Goal: Task Accomplishment & Management: Manage account settings

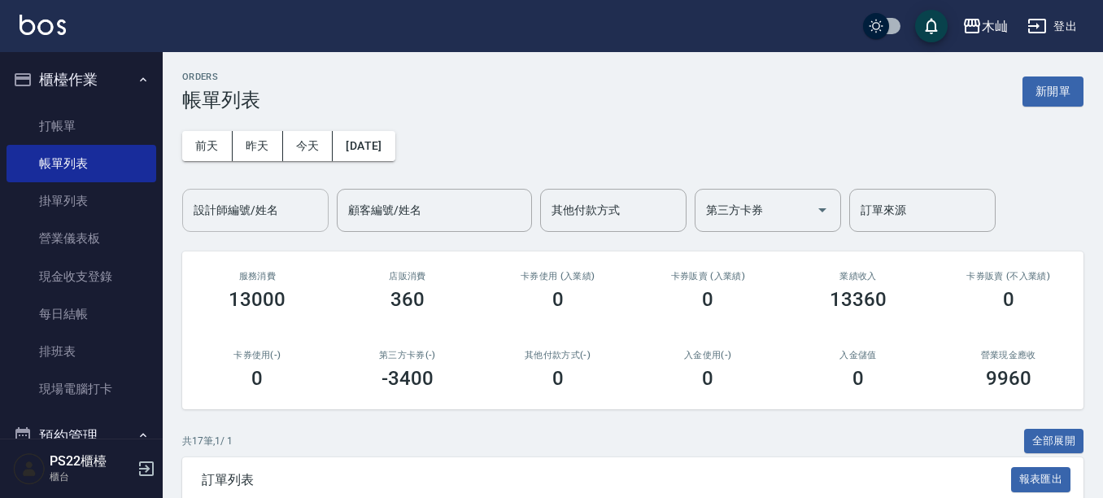
click at [229, 194] on div "設計師編號/姓名" at bounding box center [255, 210] width 146 height 43
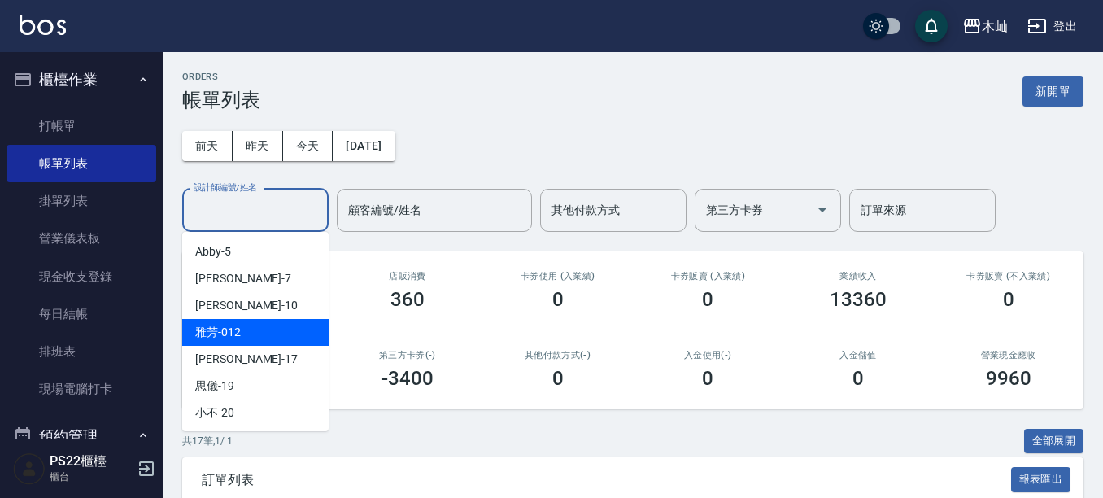
click at [263, 331] on div "雅芳 -012" at bounding box center [255, 332] width 146 height 27
type input "雅芳-012"
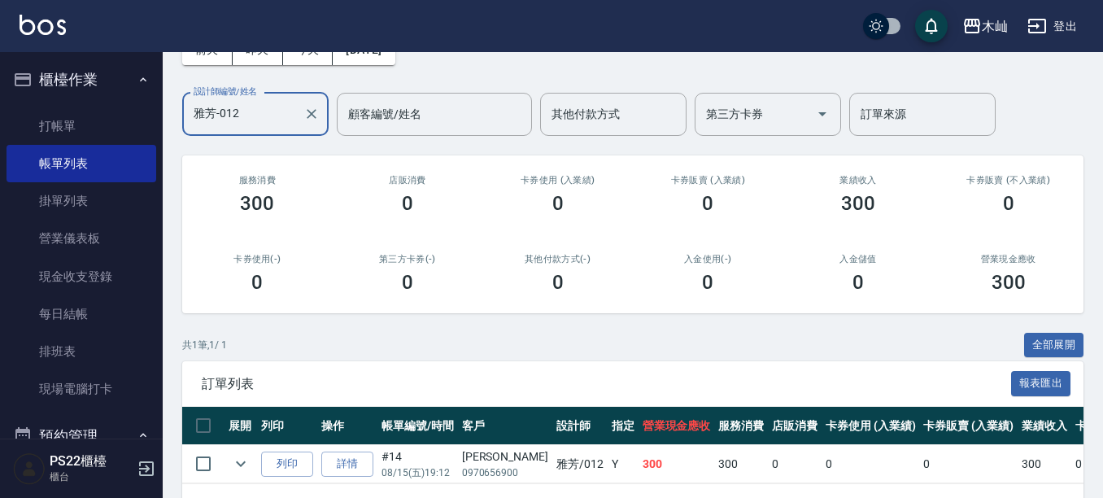
scroll to position [159, 0]
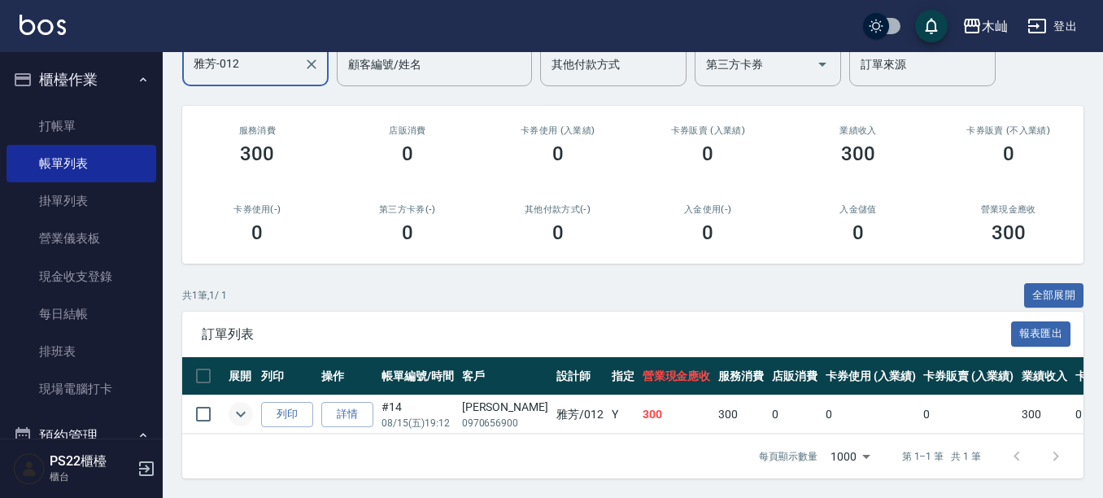
click at [244, 404] on icon "expand row" at bounding box center [241, 414] width 20 height 20
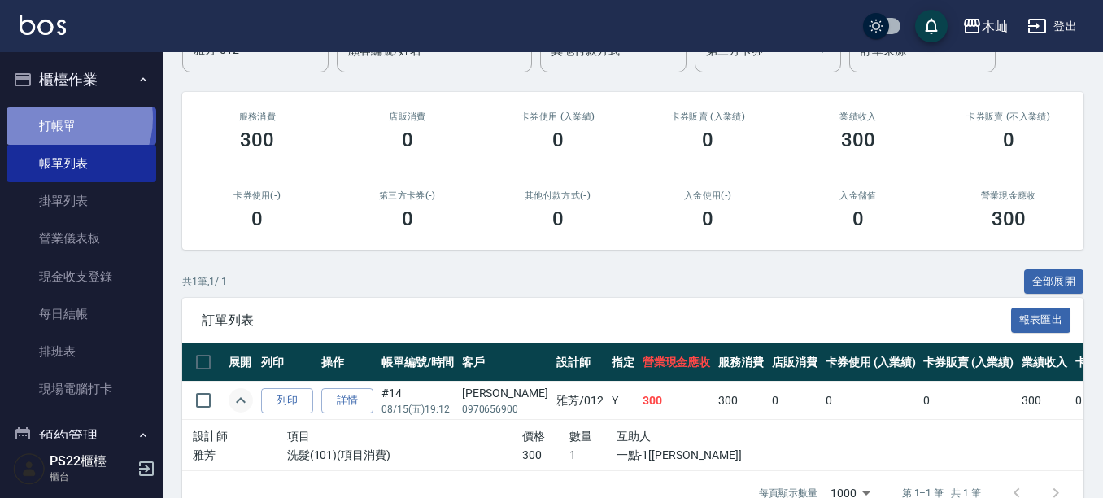
click at [59, 117] on link "打帳單" at bounding box center [82, 125] width 150 height 37
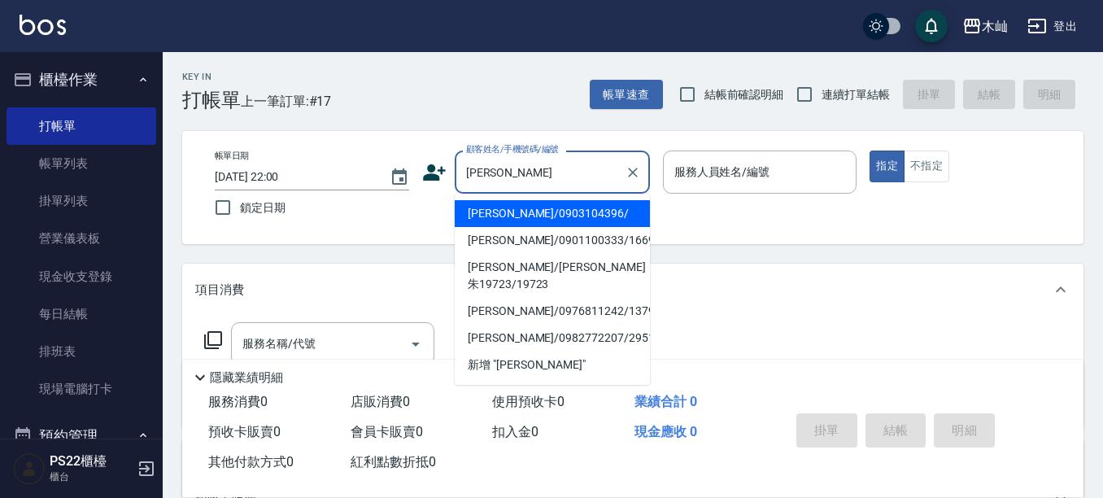
click at [533, 214] on li "[PERSON_NAME]/0903104396/" at bounding box center [552, 213] width 195 height 27
type input "[PERSON_NAME]/0903104396/"
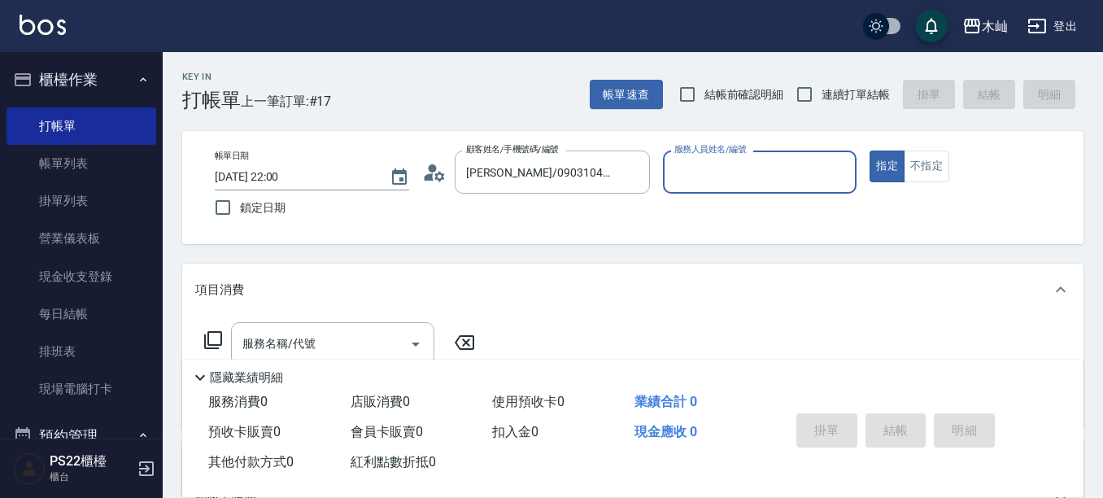
type input "雅芳-012"
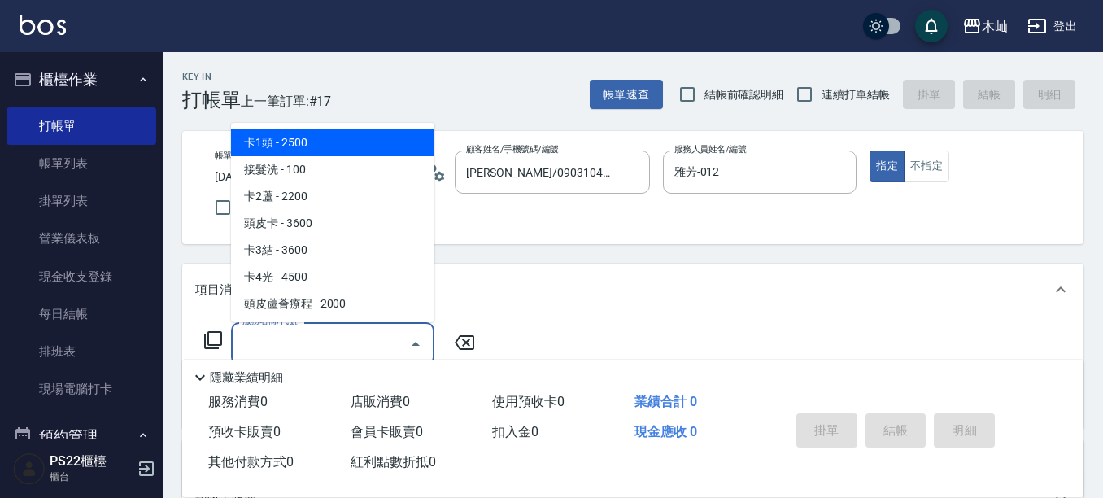
click at [334, 333] on input "服務名稱/代號" at bounding box center [320, 344] width 164 height 28
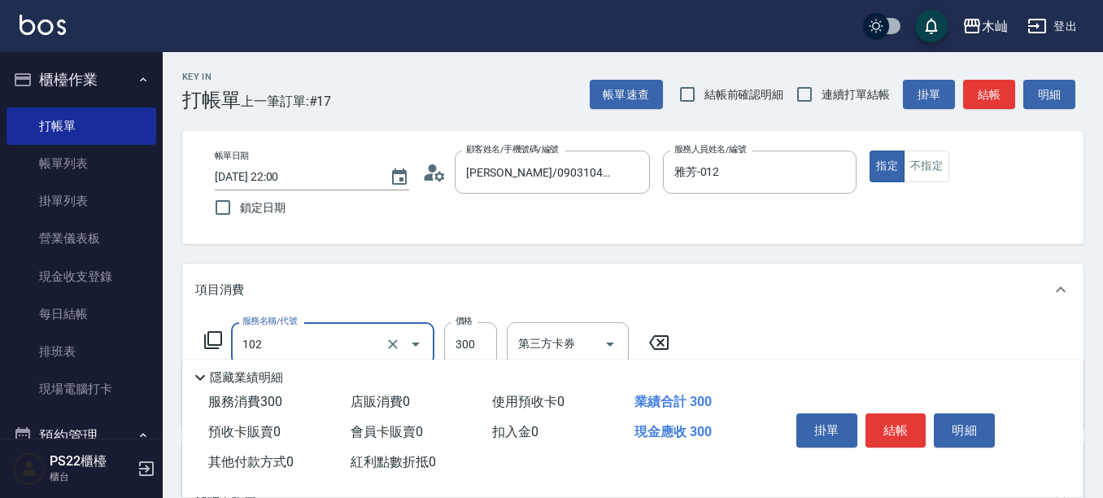
type input "精油洗髮(102)"
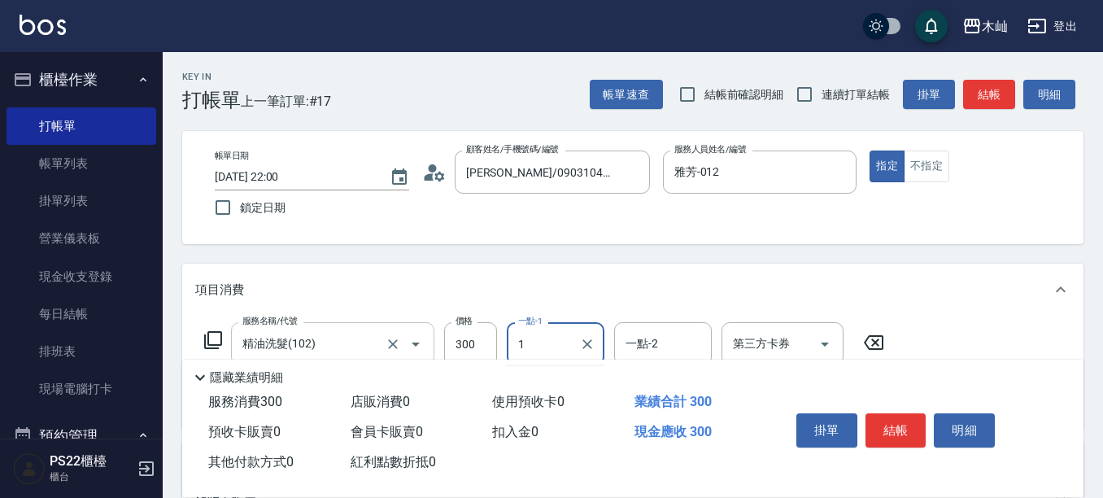
type input "1"
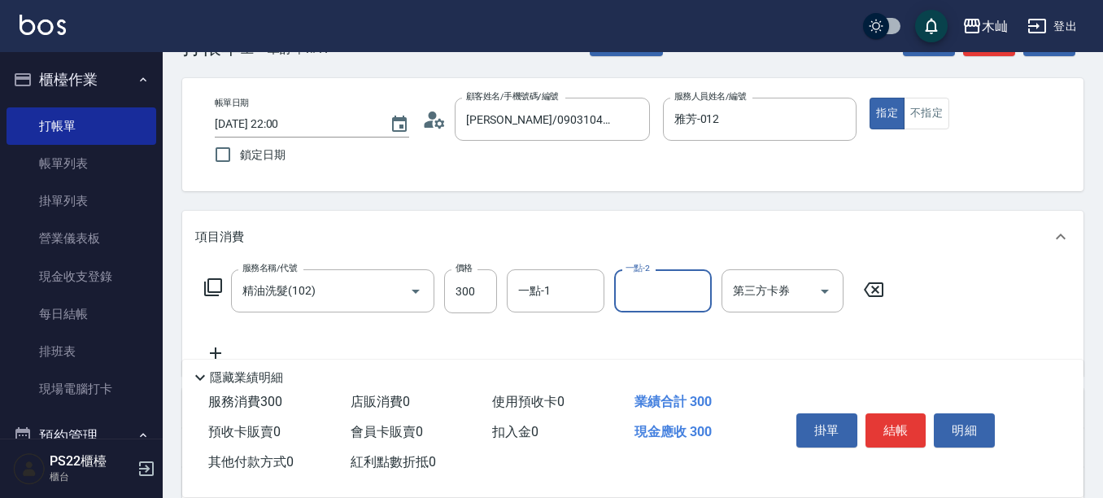
scroll to position [81, 0]
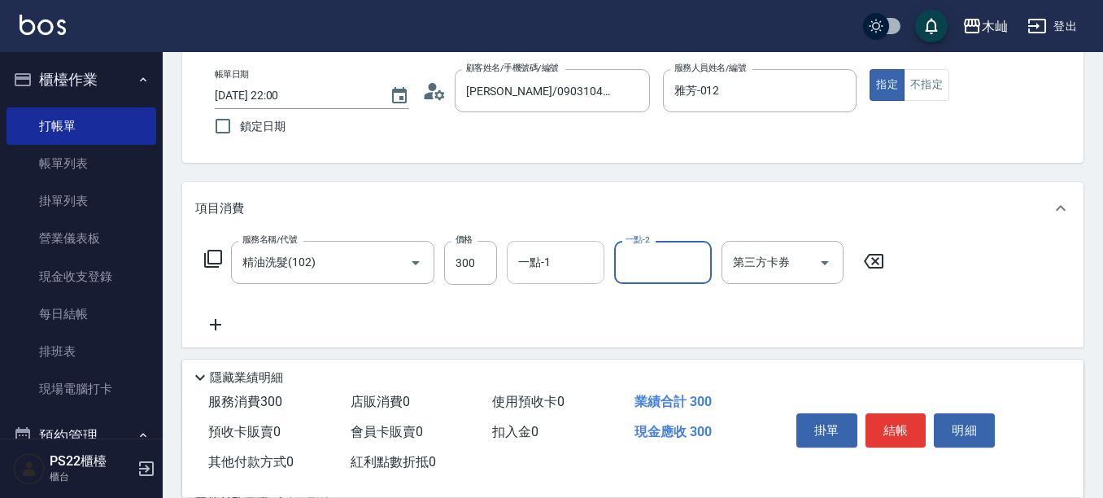
click at [555, 263] on input "一點-1" at bounding box center [555, 262] width 83 height 28
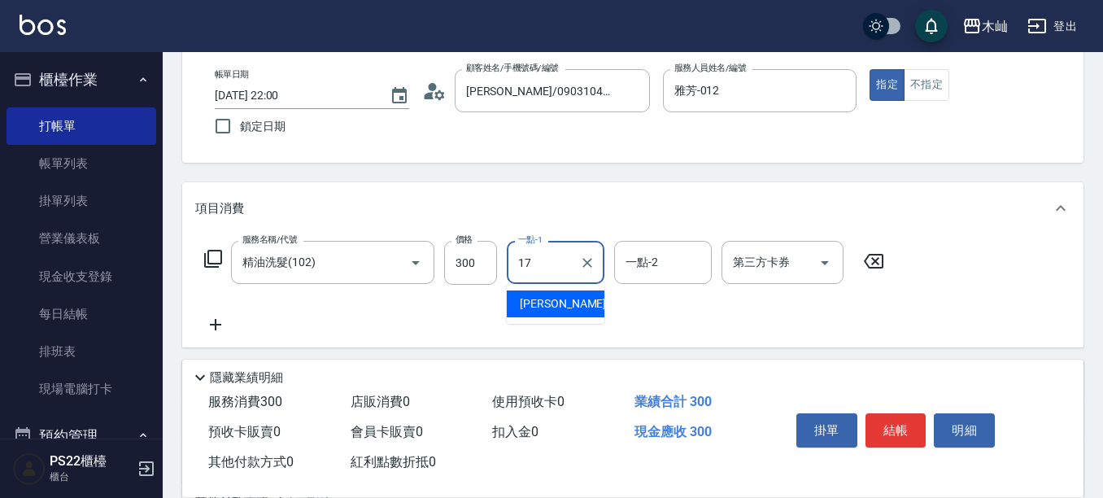
type input "[PERSON_NAME]-17"
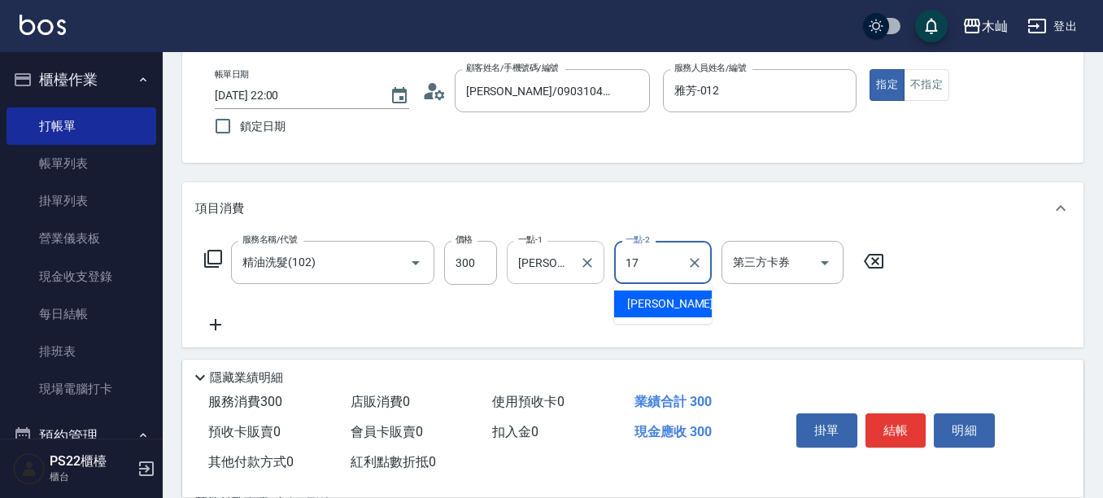
type input "[PERSON_NAME]-17"
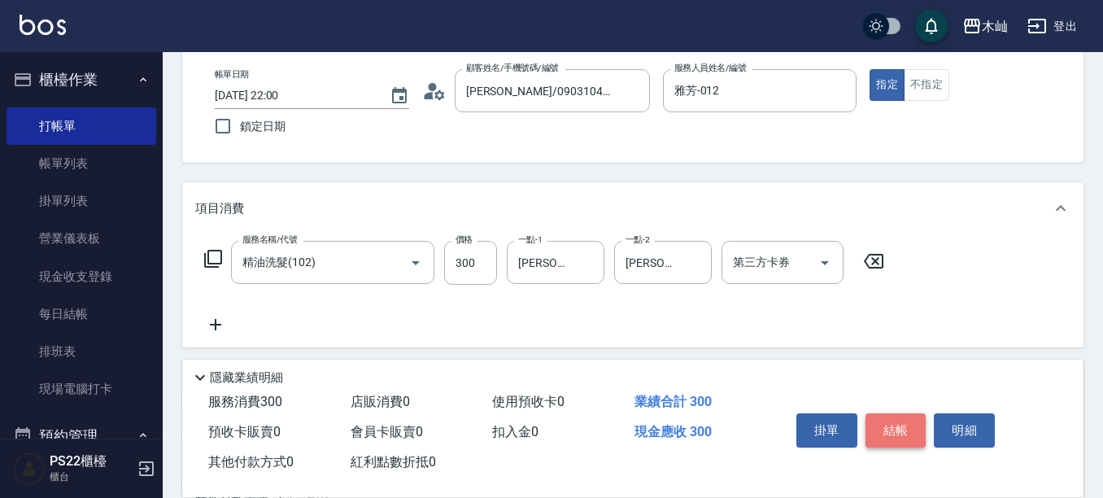
click at [896, 424] on button "結帳" at bounding box center [896, 430] width 61 height 34
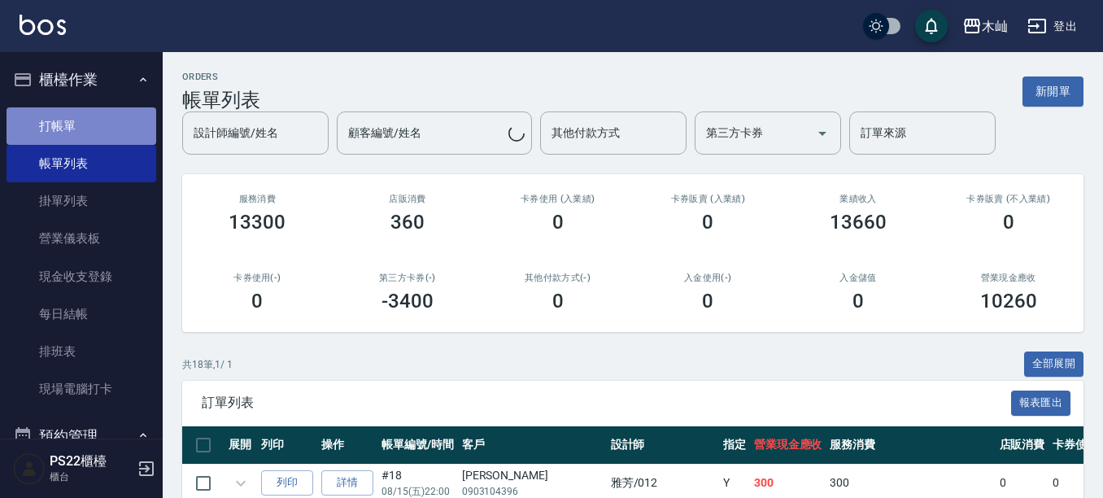
click at [124, 126] on link "打帳單" at bounding box center [82, 125] width 150 height 37
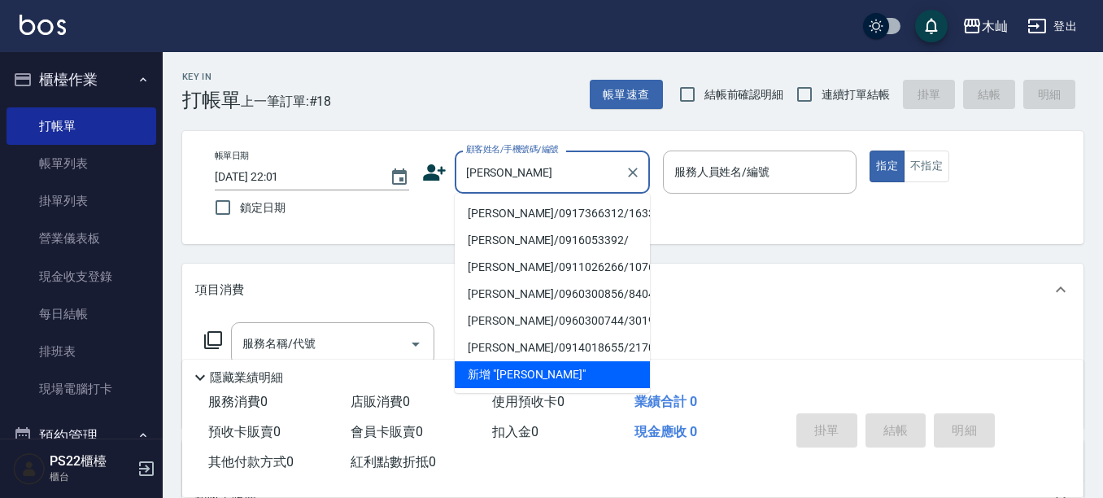
drag, startPoint x: 546, startPoint y: 209, endPoint x: 531, endPoint y: 212, distance: 14.8
click at [546, 210] on li "[PERSON_NAME]/0917366312/163381" at bounding box center [552, 213] width 195 height 27
type input "[PERSON_NAME]/0917366312/163381"
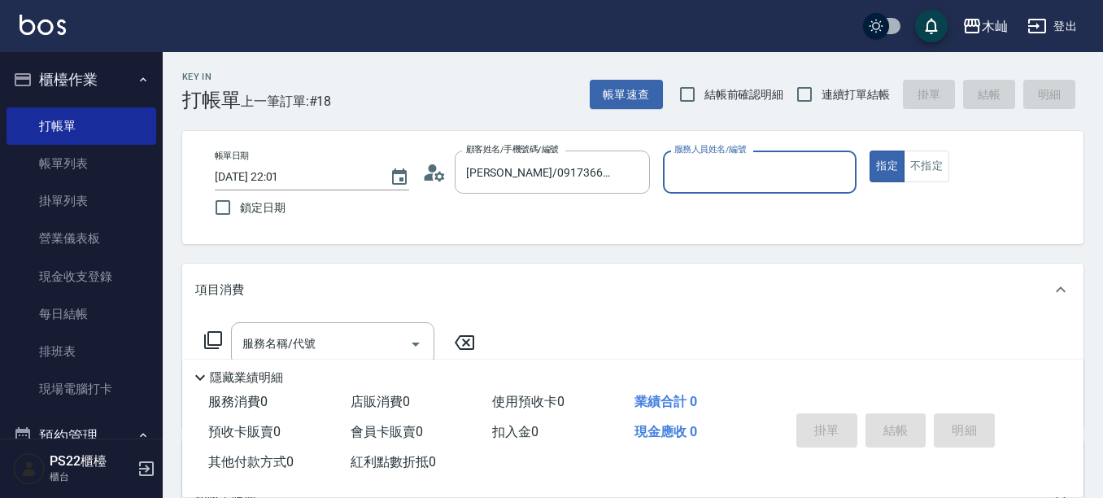
type input "雅芳-012"
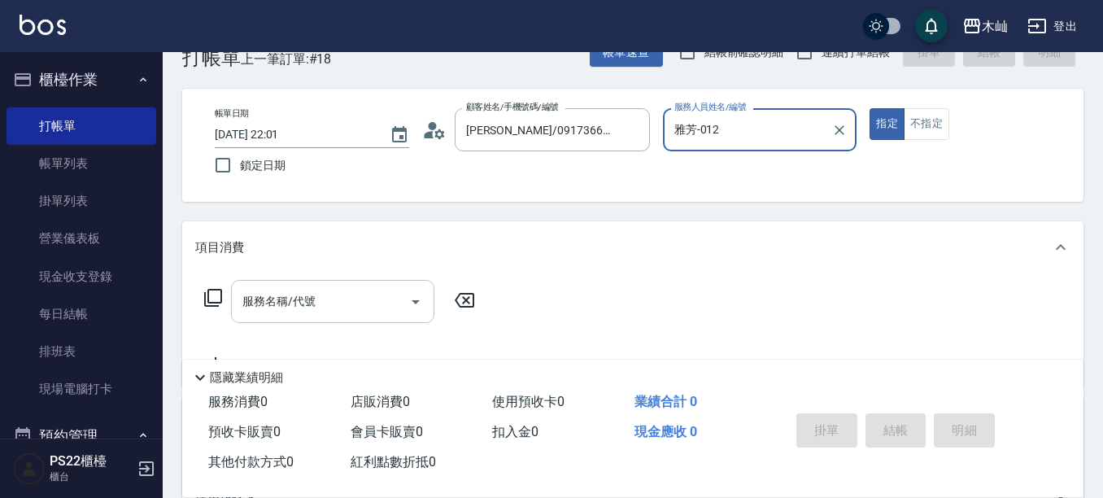
scroll to position [81, 0]
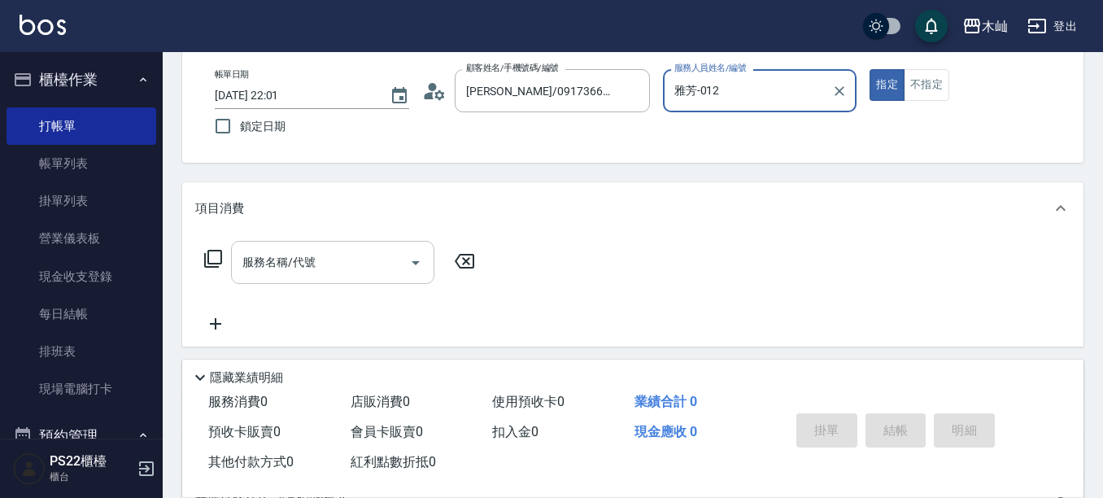
click at [382, 257] on input "服務名稱/代號" at bounding box center [320, 262] width 164 height 28
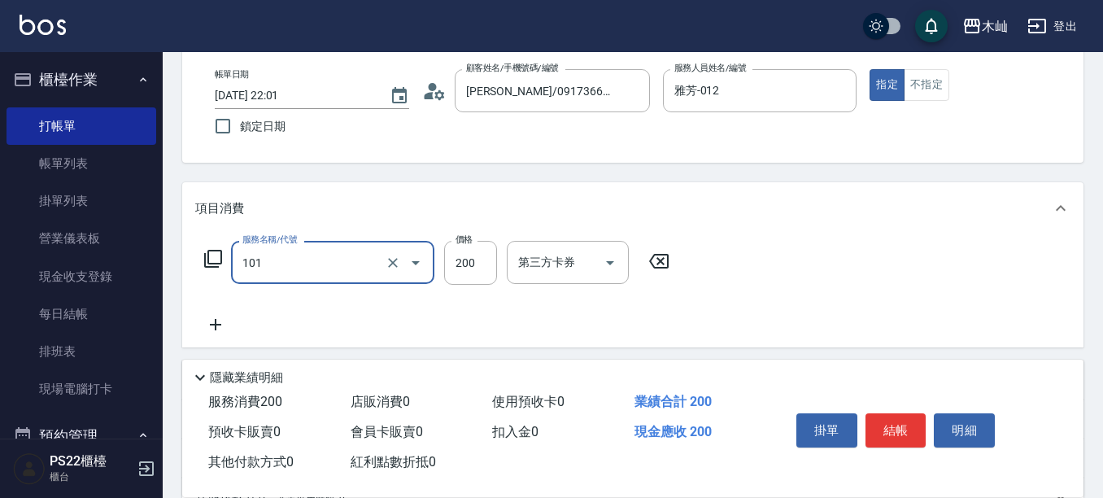
type input "洗髮(101)"
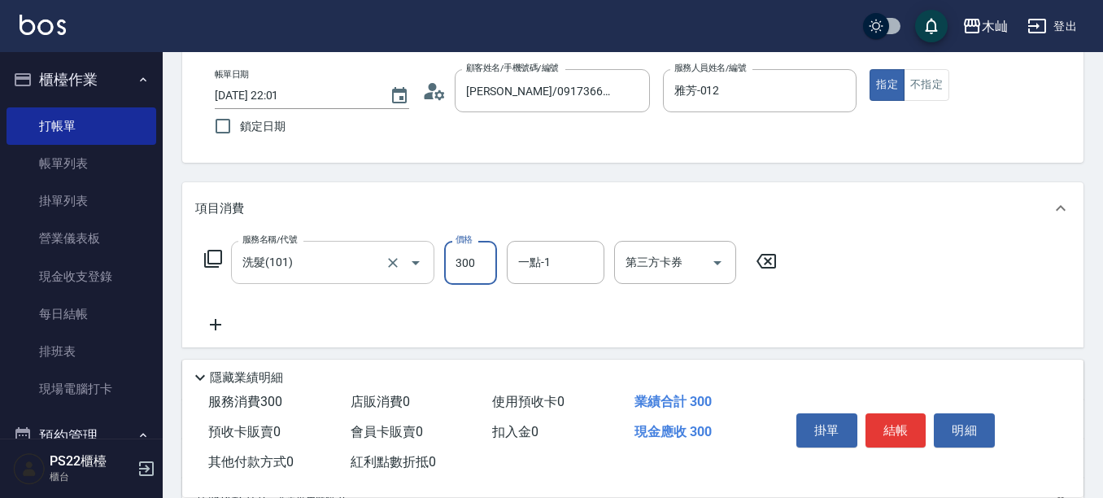
type input "300"
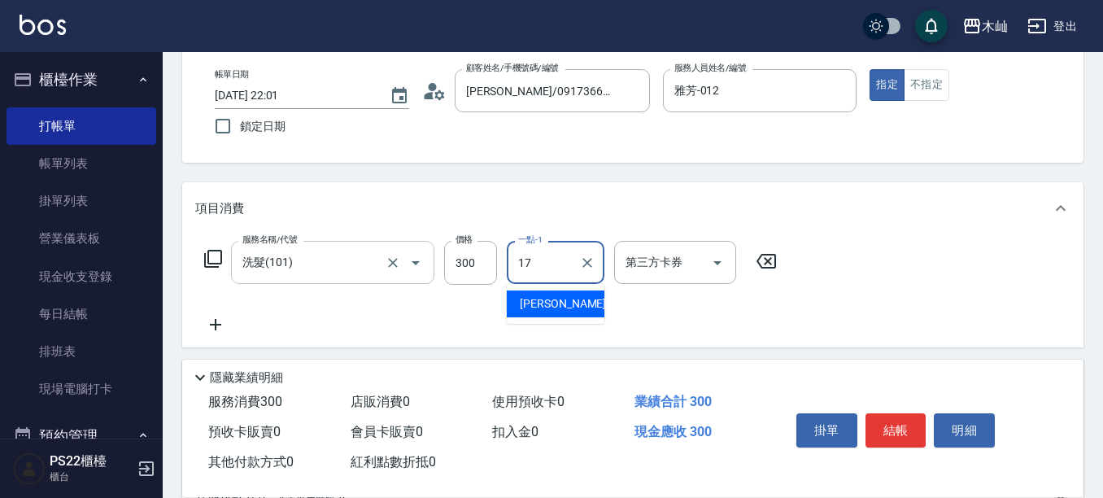
type input "[PERSON_NAME]-17"
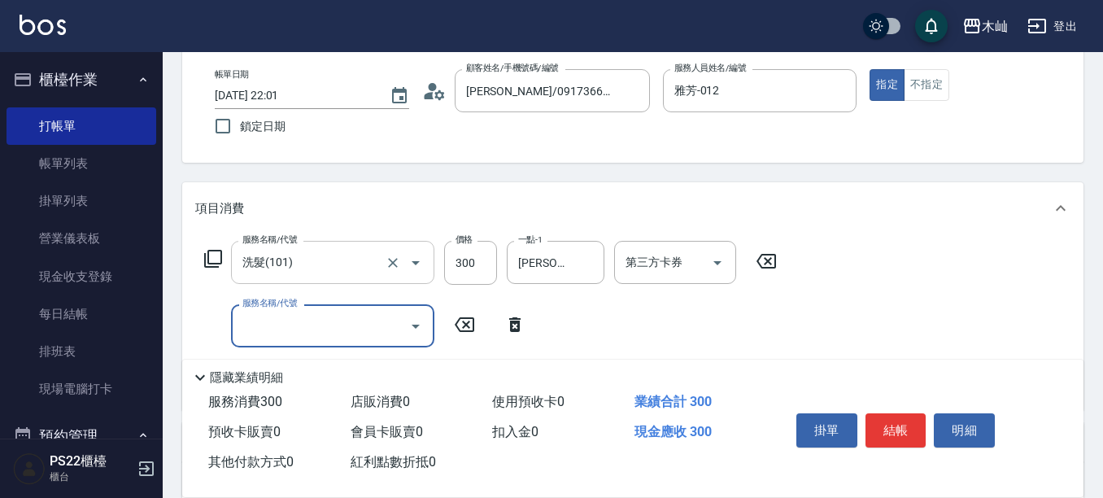
type input "3"
type input "A級洗剪(205)"
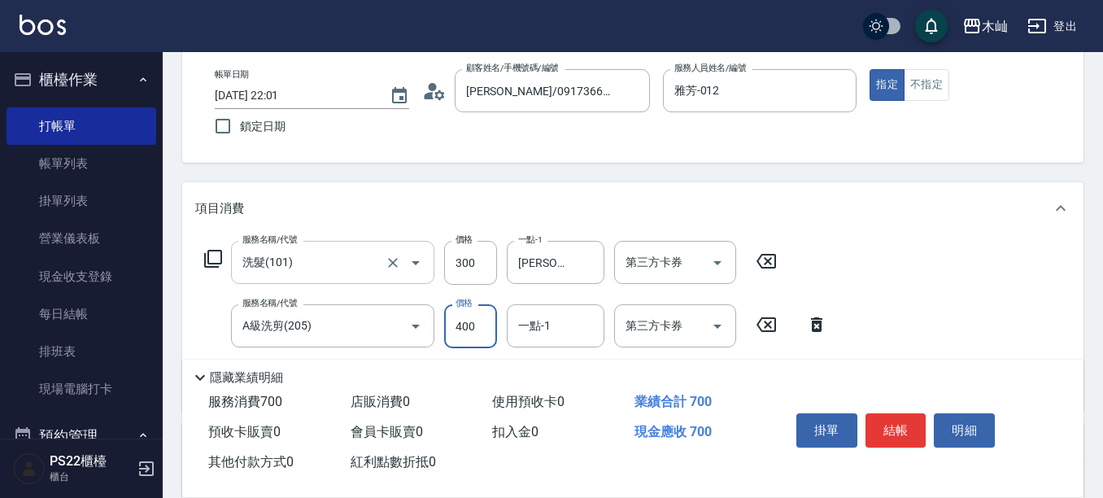
type input "400"
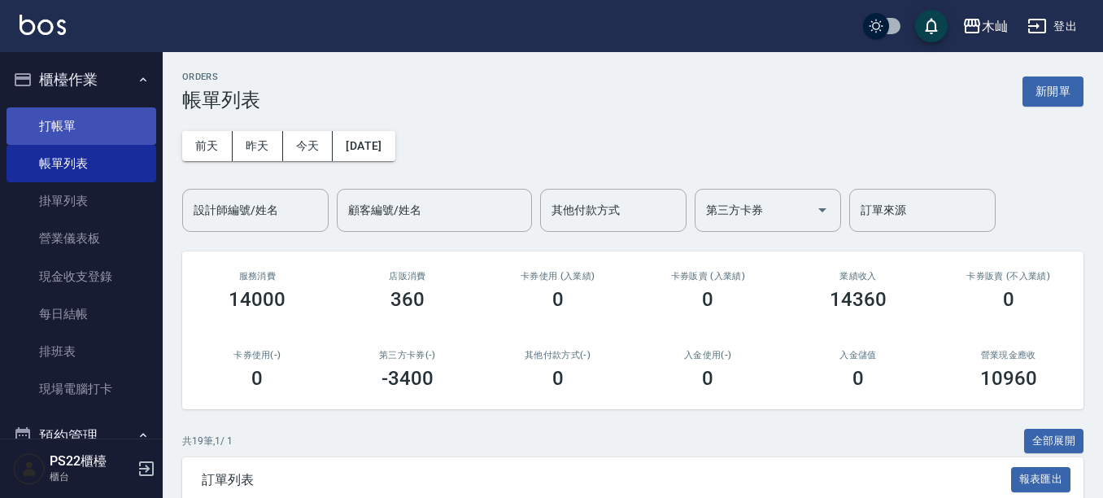
click at [138, 120] on link "打帳單" at bounding box center [82, 125] width 150 height 37
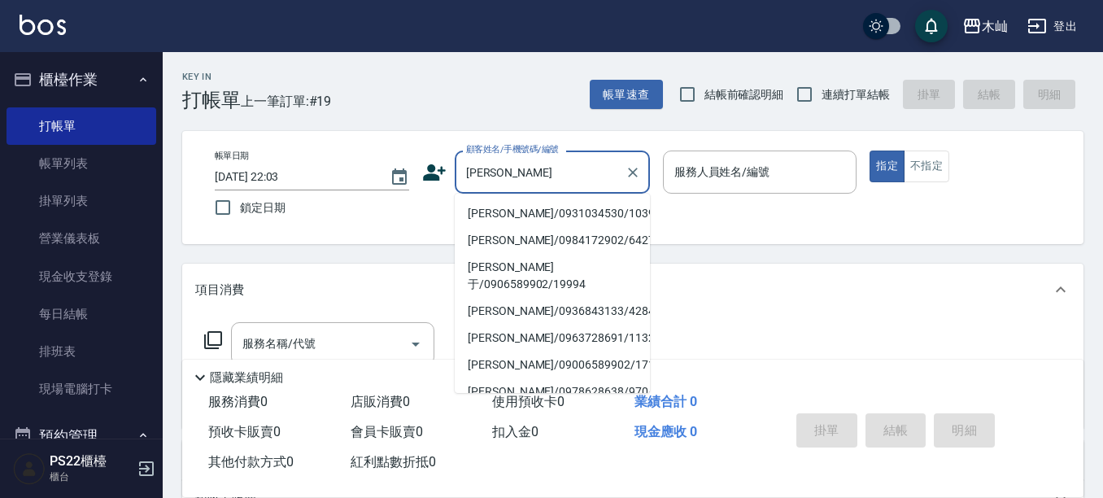
click at [526, 207] on li "[PERSON_NAME]/0931034530/10390" at bounding box center [552, 213] width 195 height 27
type input "[PERSON_NAME]/0931034530/10390"
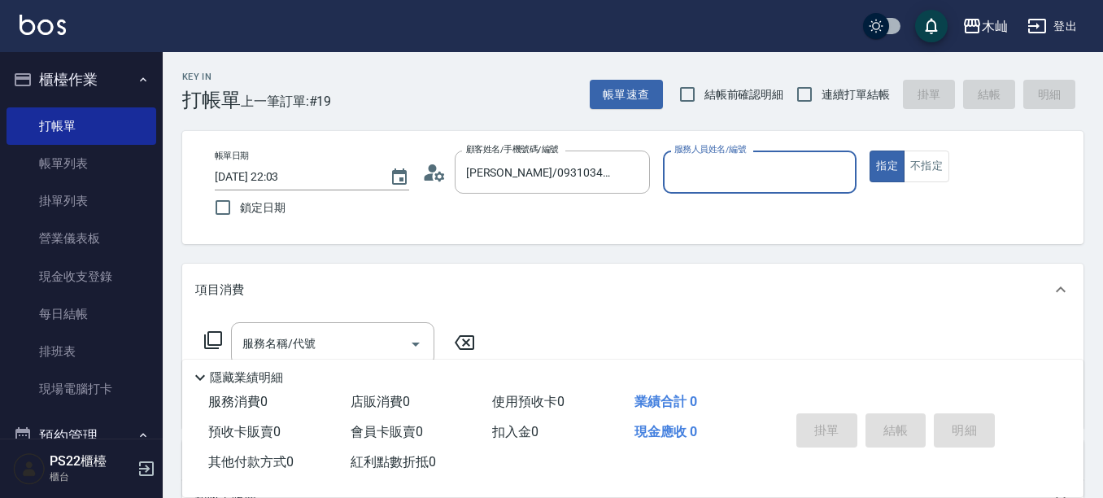
type input "雅芳-012"
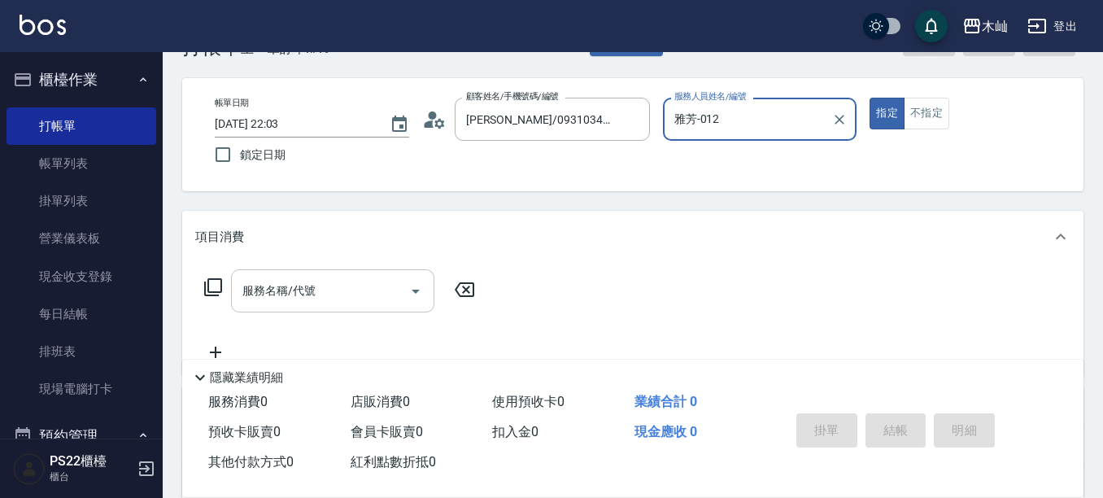
scroll to position [81, 0]
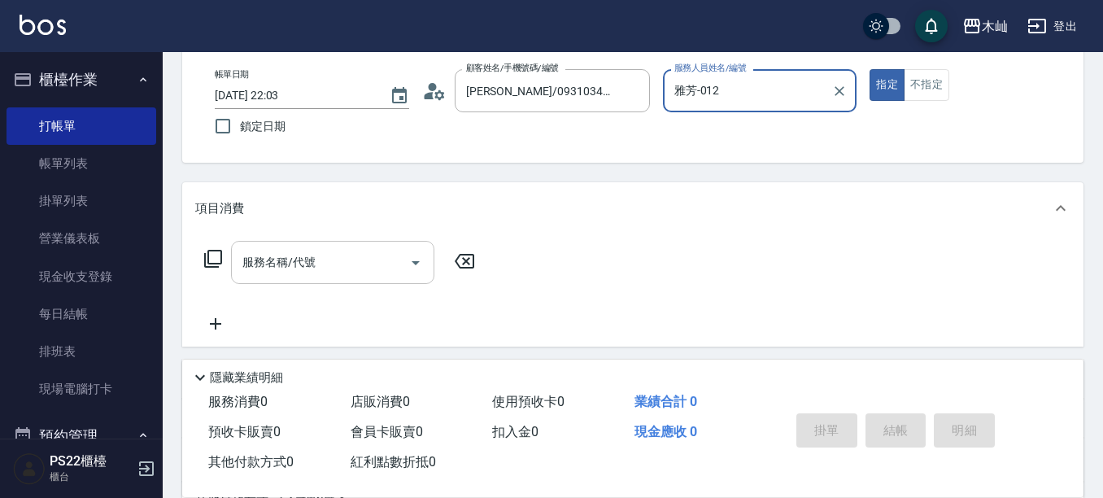
click at [359, 265] on input "服務名稱/代號" at bounding box center [320, 262] width 164 height 28
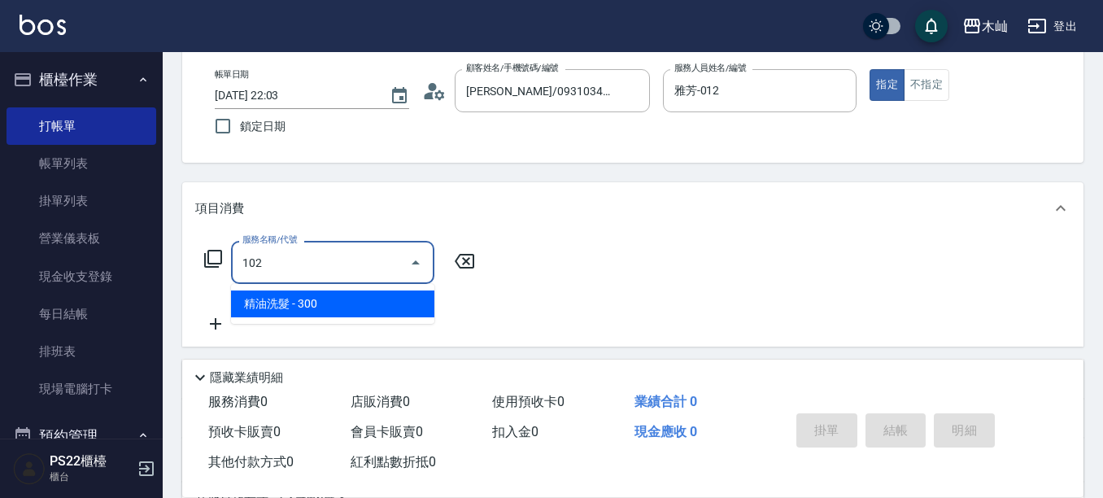
type input "精油洗髮(102)"
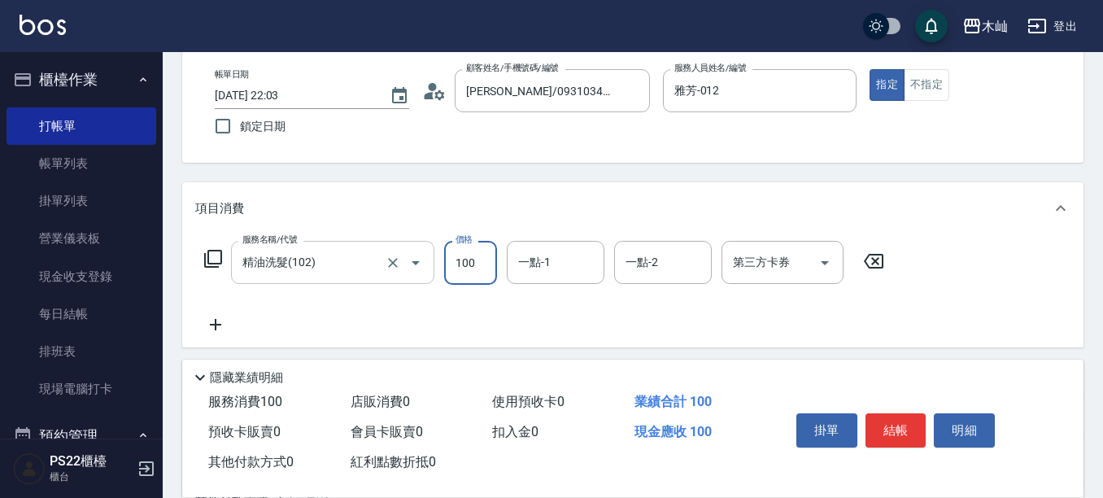
type input "100"
type input "178"
click at [568, 259] on input "一點-1" at bounding box center [555, 262] width 83 height 28
type input "[PERSON_NAME]-17"
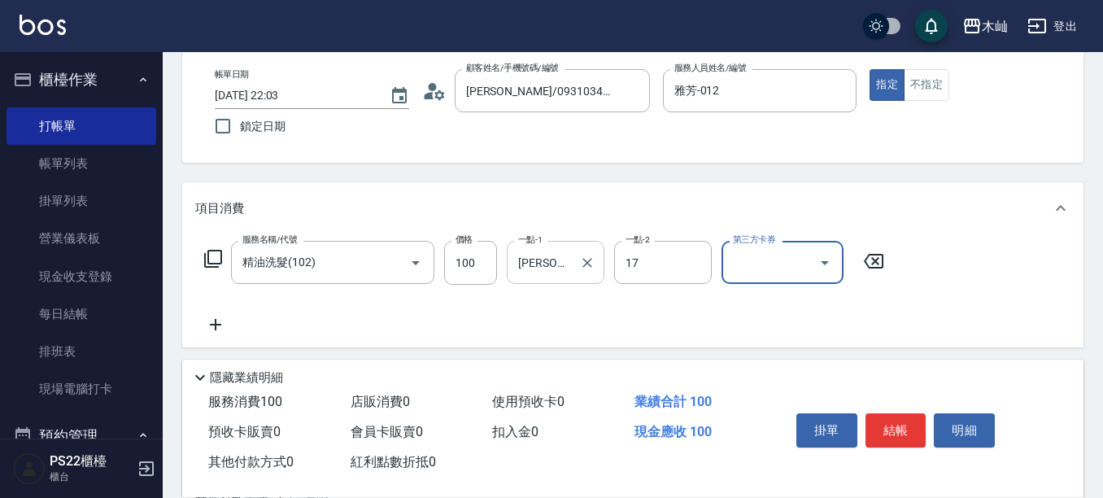
type input "[PERSON_NAME]-17"
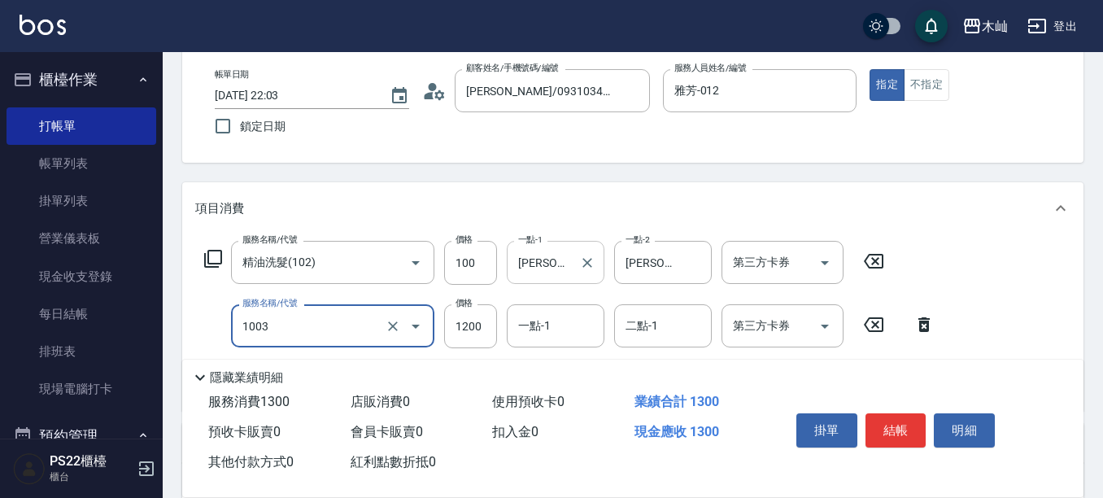
type input "DD護髮卡使用(1003)"
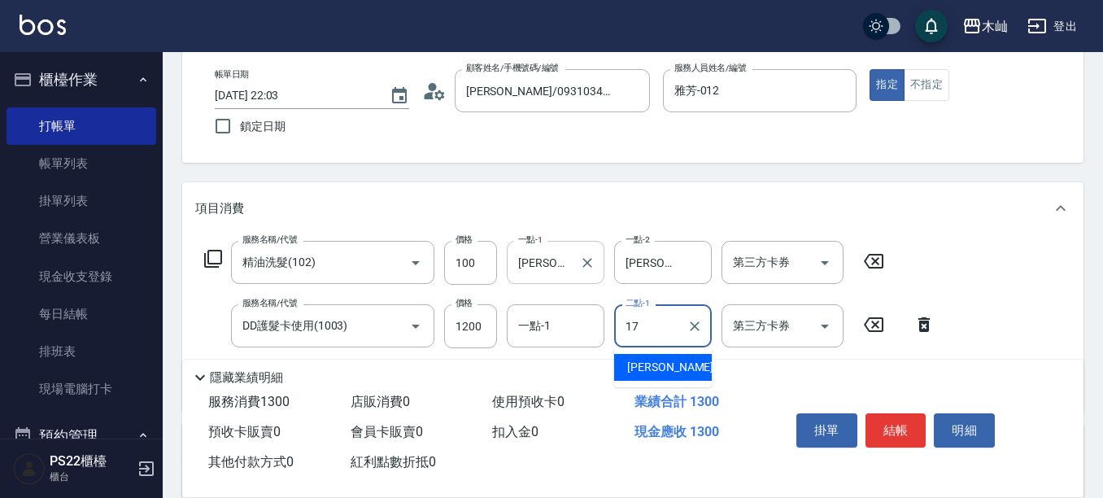
type input "[PERSON_NAME]-17"
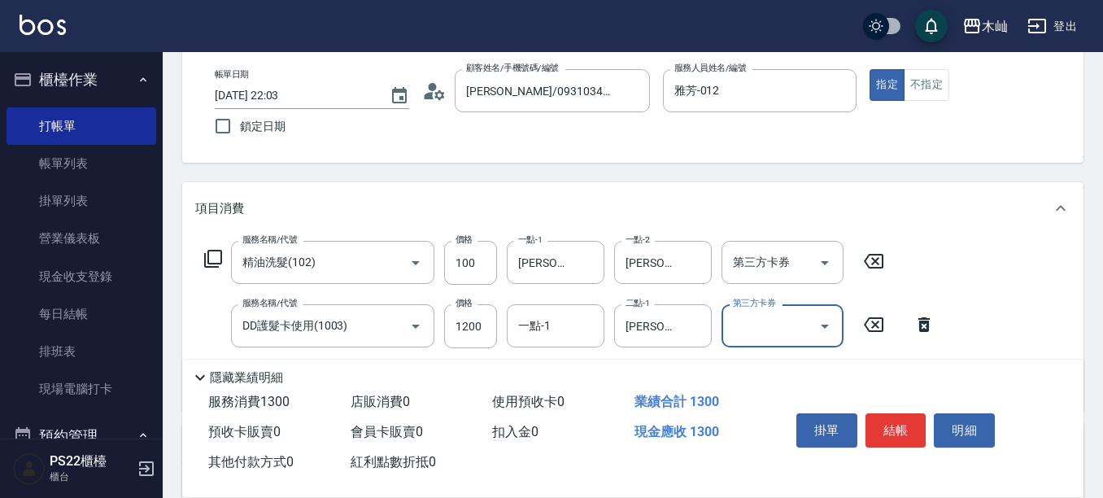
click at [813, 328] on button "Open" at bounding box center [825, 326] width 26 height 26
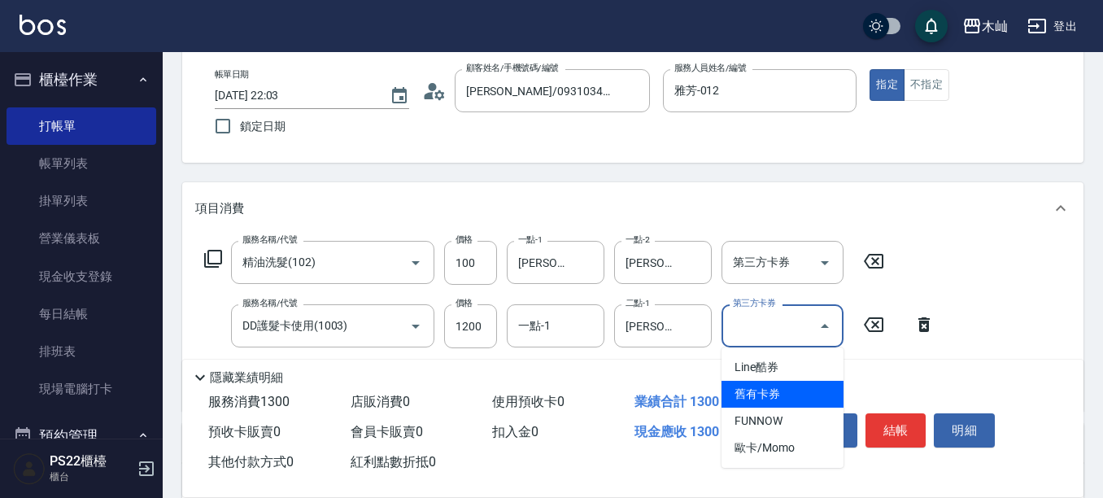
click at [819, 392] on span "舊有卡券" at bounding box center [783, 394] width 122 height 27
type input "舊有卡券"
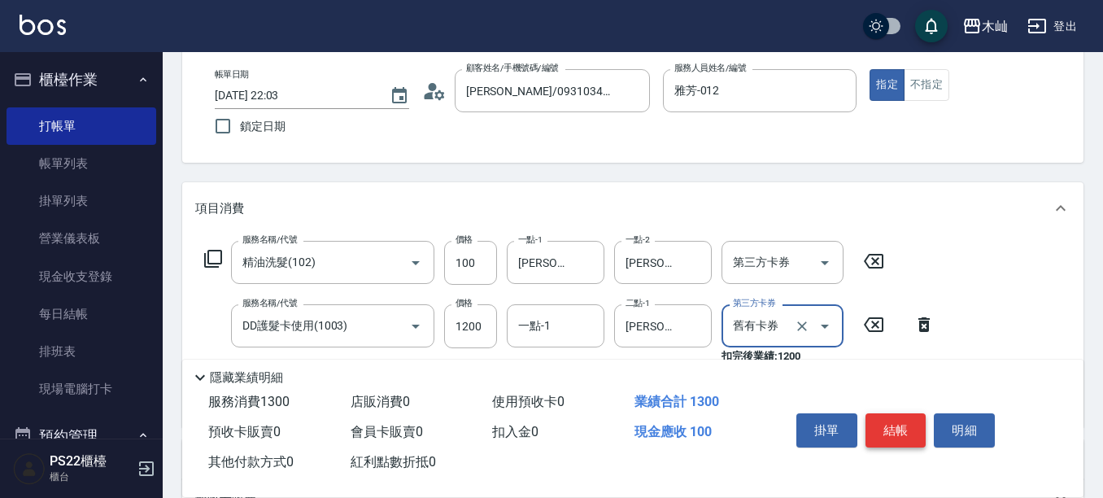
click at [901, 413] on button "結帳" at bounding box center [896, 430] width 61 height 34
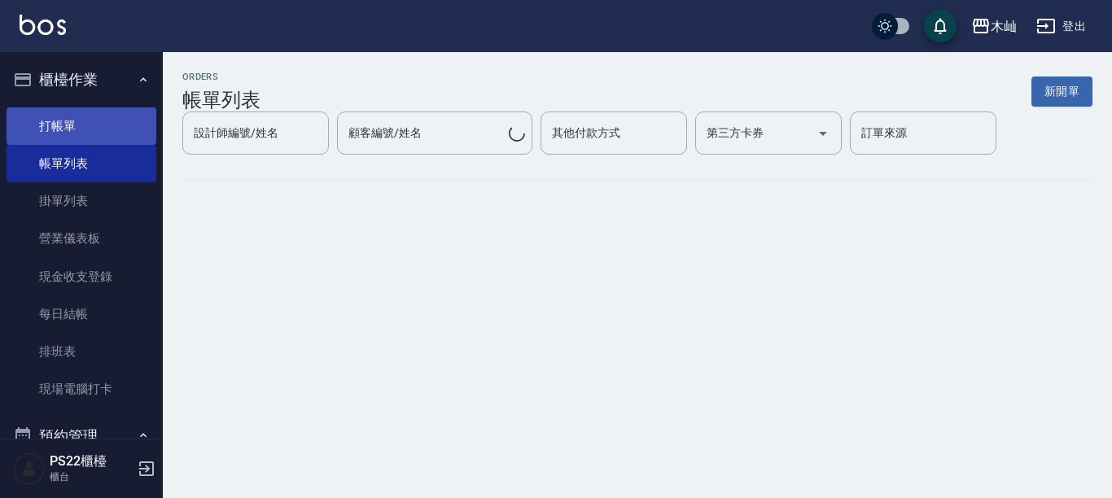
click at [116, 131] on link "打帳單" at bounding box center [82, 125] width 150 height 37
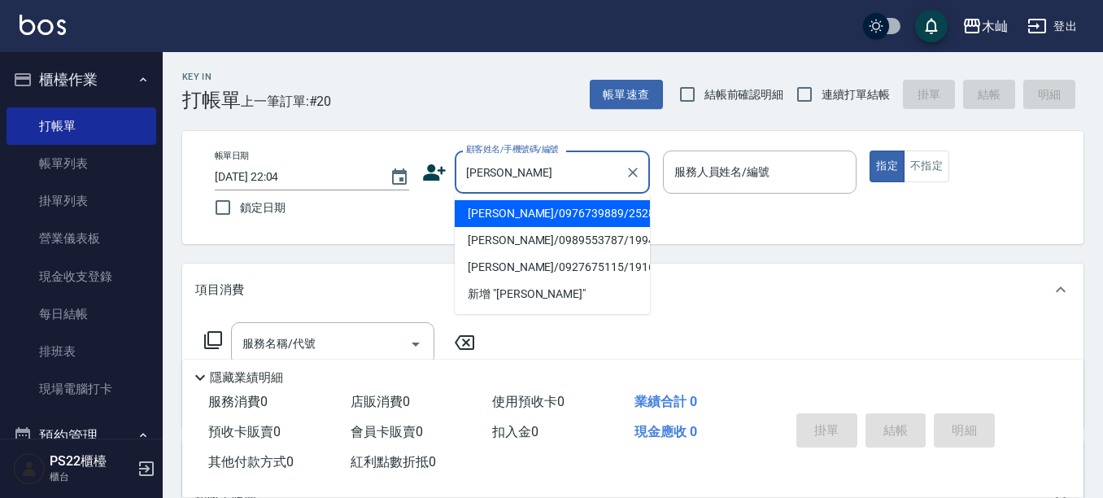
click at [521, 220] on li "[PERSON_NAME]/0976739889/2528" at bounding box center [552, 213] width 195 height 27
type input "[PERSON_NAME]/0976739889/2528"
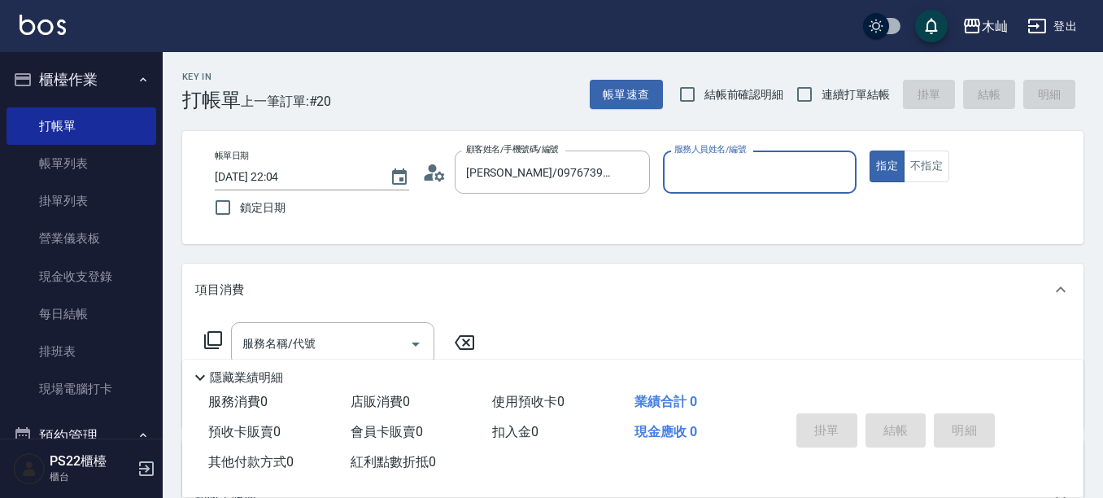
type input "雅芳-012"
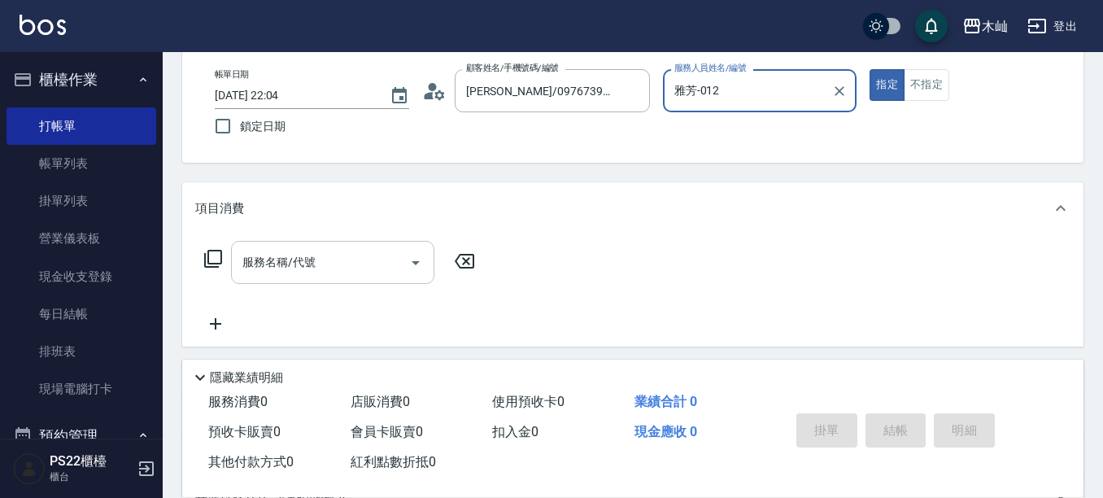
click at [386, 249] on input "服務名稱/代號" at bounding box center [320, 262] width 164 height 28
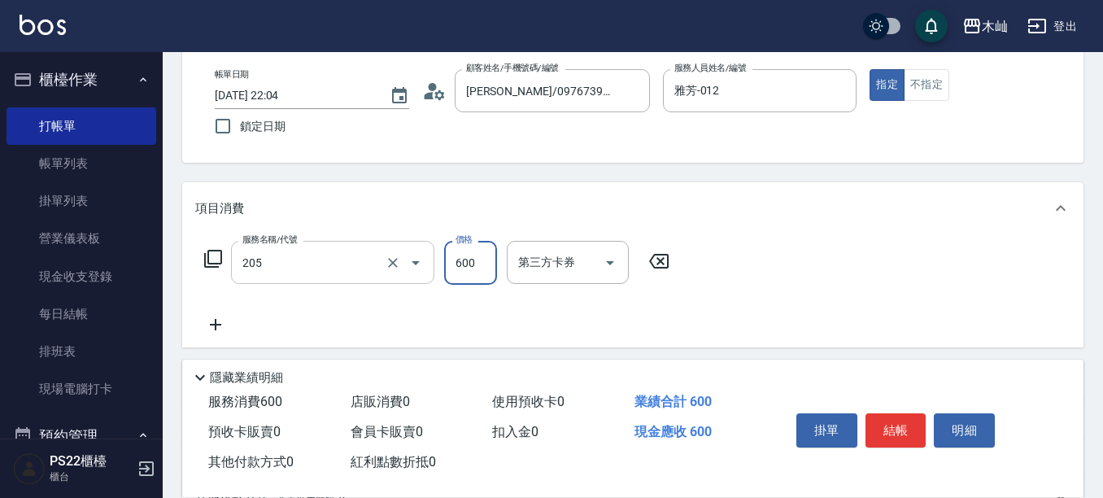
type input "A級洗剪(205)"
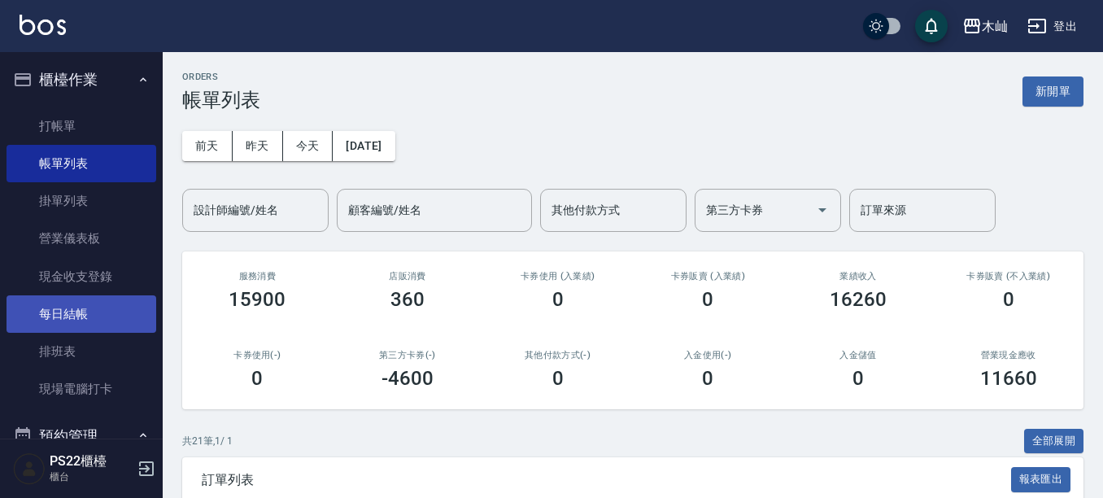
click at [106, 318] on link "每日結帳" at bounding box center [82, 313] width 150 height 37
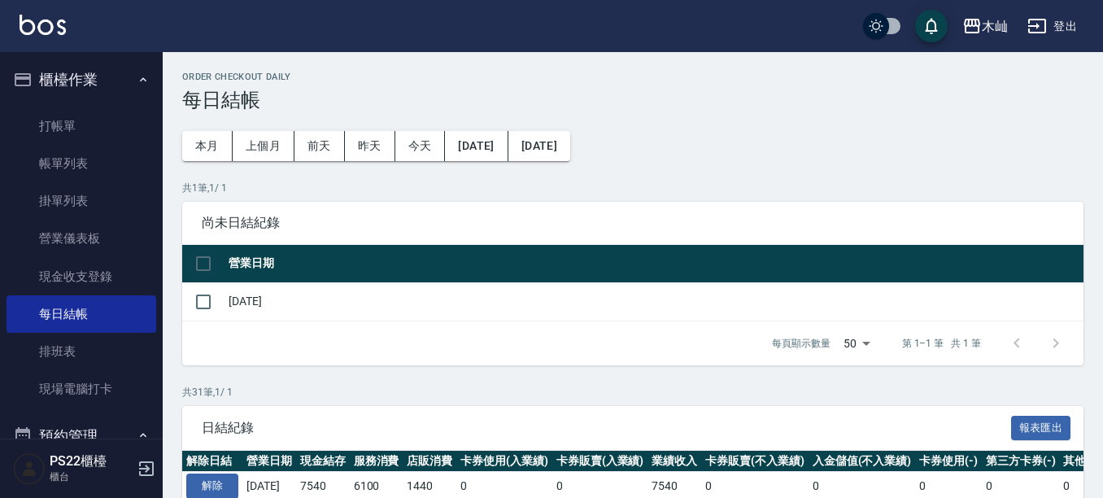
click at [194, 267] on input "checkbox" at bounding box center [203, 264] width 34 height 34
checkbox input "true"
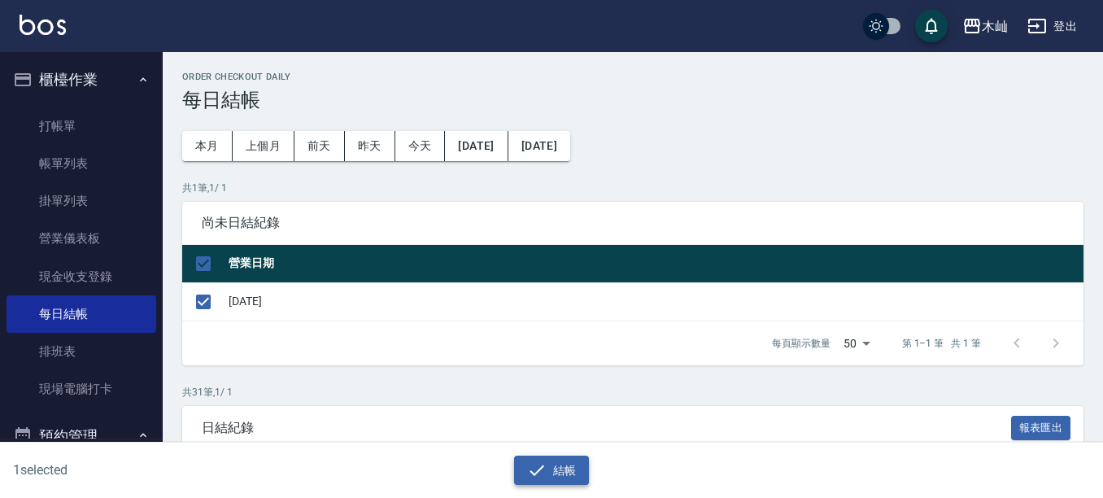
drag, startPoint x: 540, startPoint y: 479, endPoint x: 557, endPoint y: 348, distance: 132.1
click at [541, 479] on icon "button" at bounding box center [537, 471] width 20 height 20
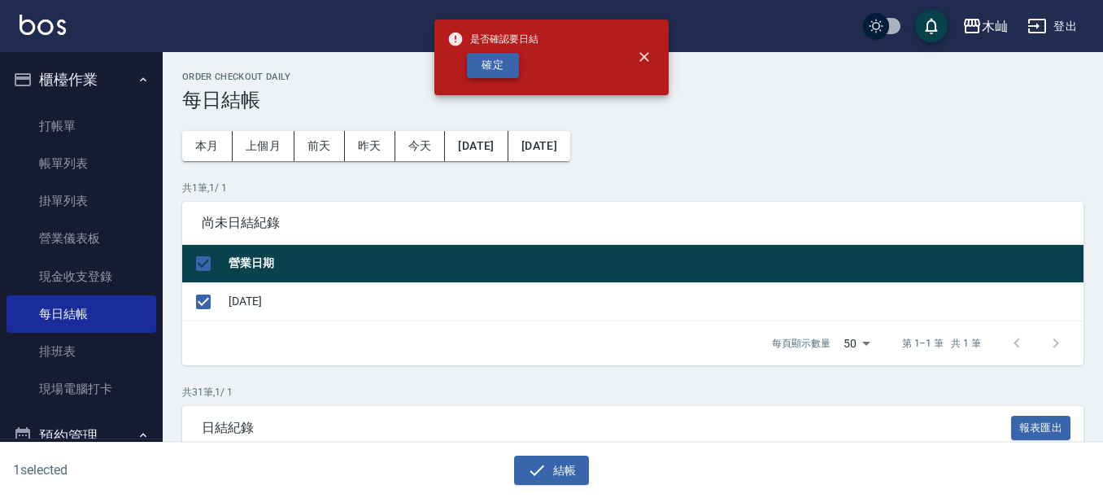
click at [500, 73] on button "確定" at bounding box center [493, 65] width 52 height 25
checkbox input "false"
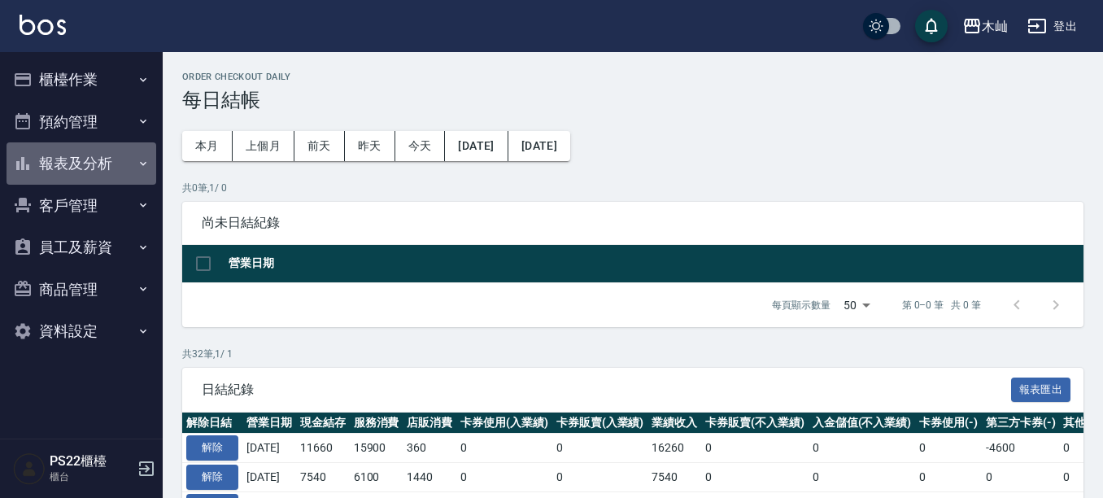
click at [125, 159] on button "報表及分析" at bounding box center [82, 163] width 150 height 42
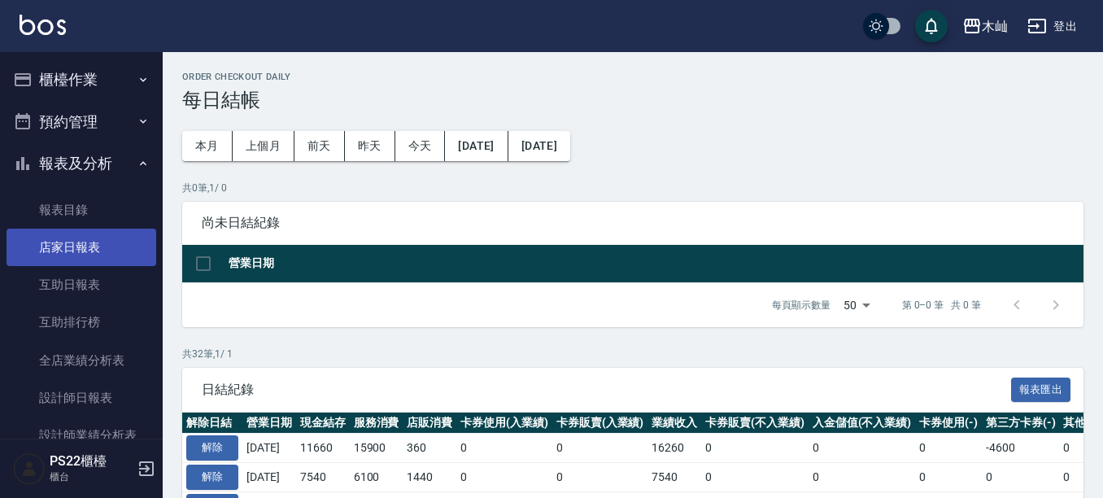
click at [108, 240] on link "店家日報表" at bounding box center [82, 247] width 150 height 37
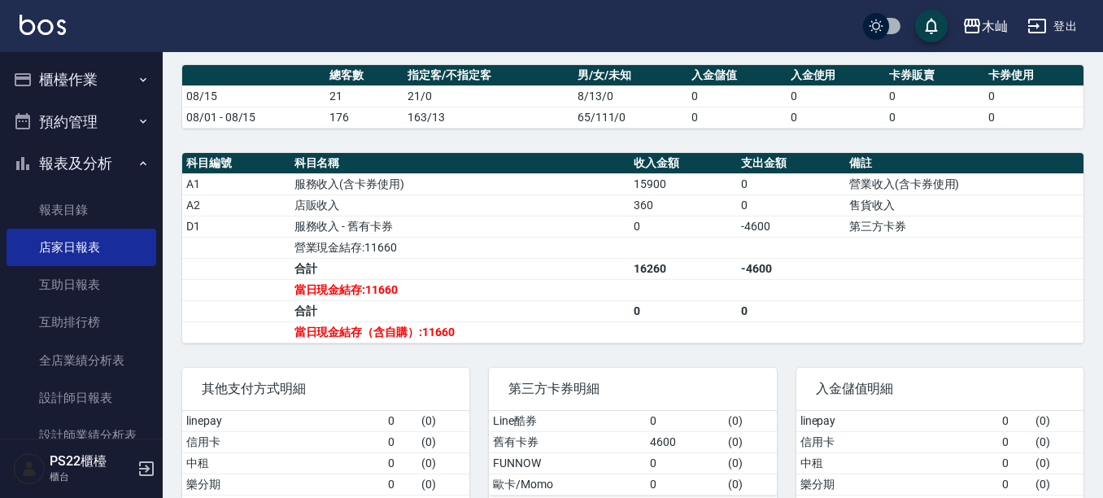
scroll to position [407, 0]
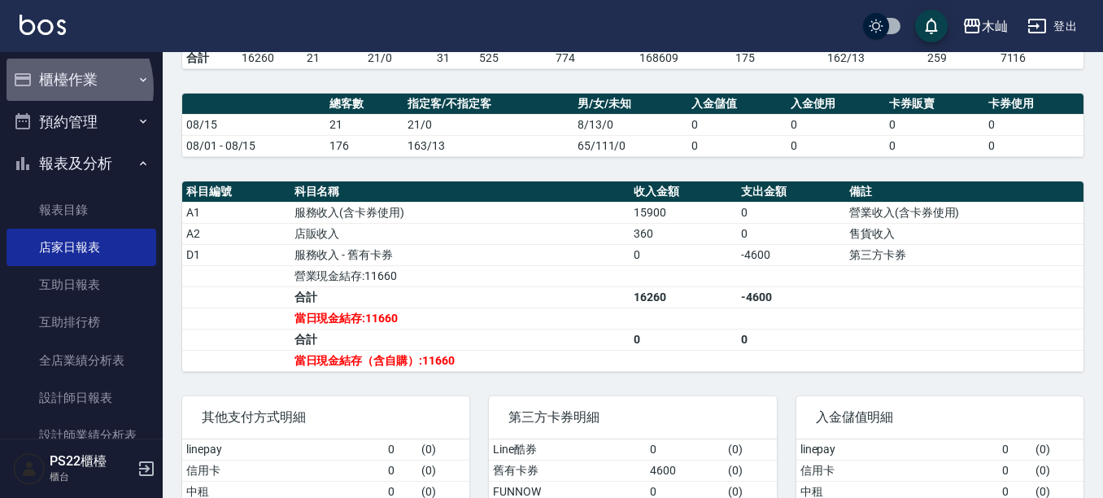
click at [59, 88] on button "櫃檯作業" at bounding box center [82, 80] width 150 height 42
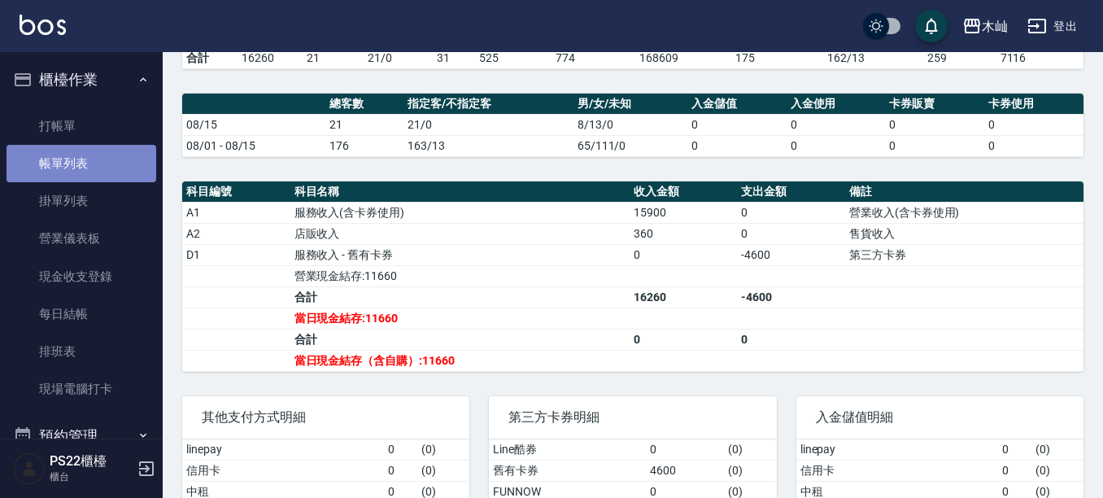
click at [89, 156] on link "帳單列表" at bounding box center [82, 163] width 150 height 37
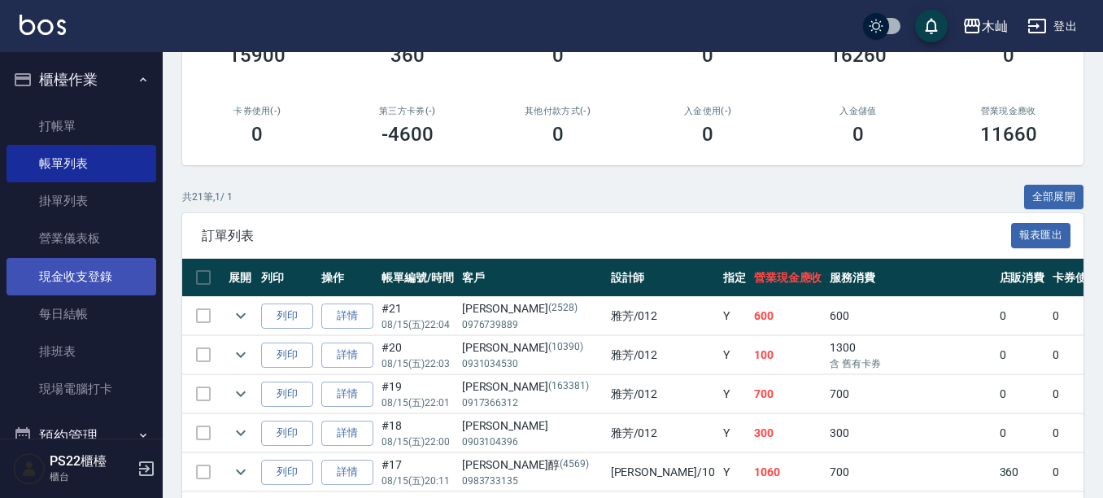
scroll to position [407, 0]
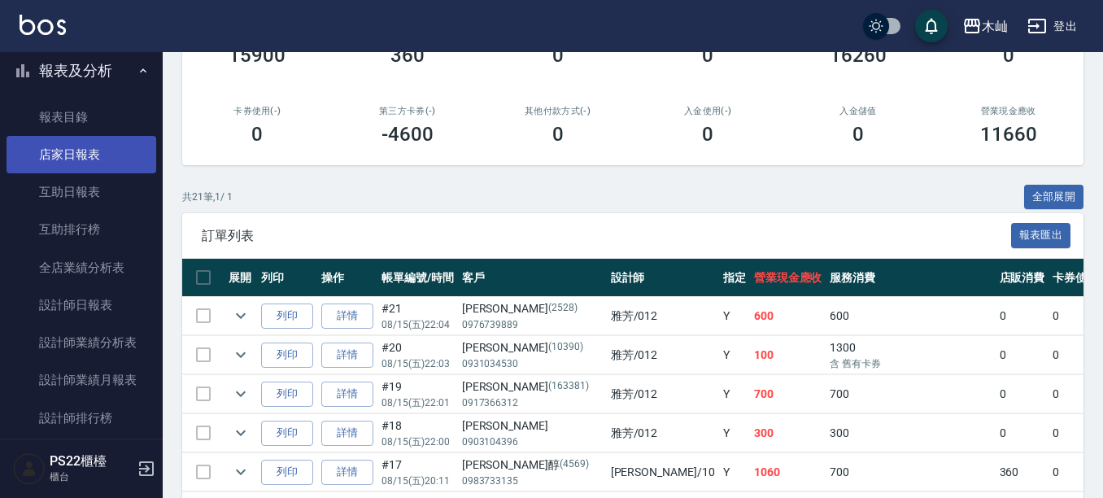
click at [118, 159] on link "店家日報表" at bounding box center [82, 154] width 150 height 37
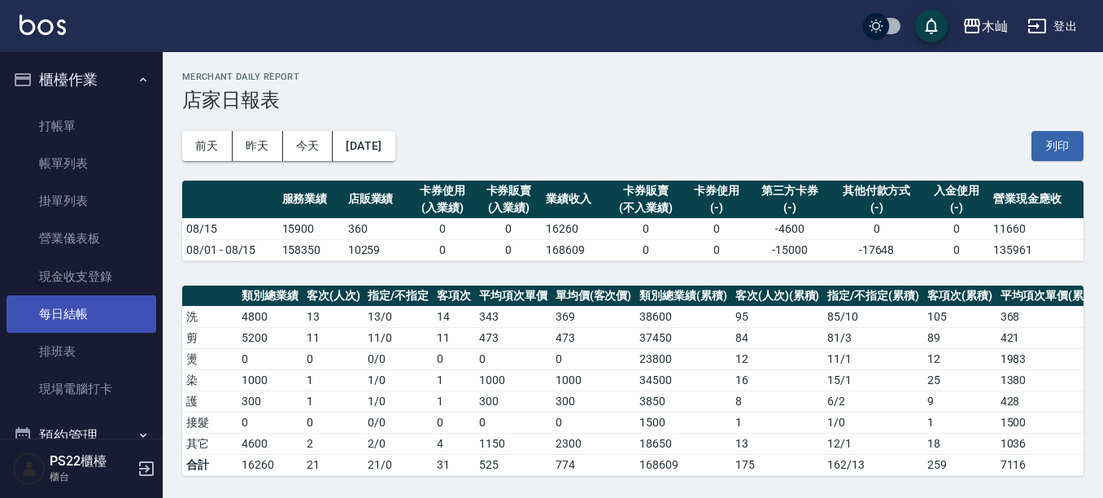
click at [97, 310] on link "每日結帳" at bounding box center [82, 313] width 150 height 37
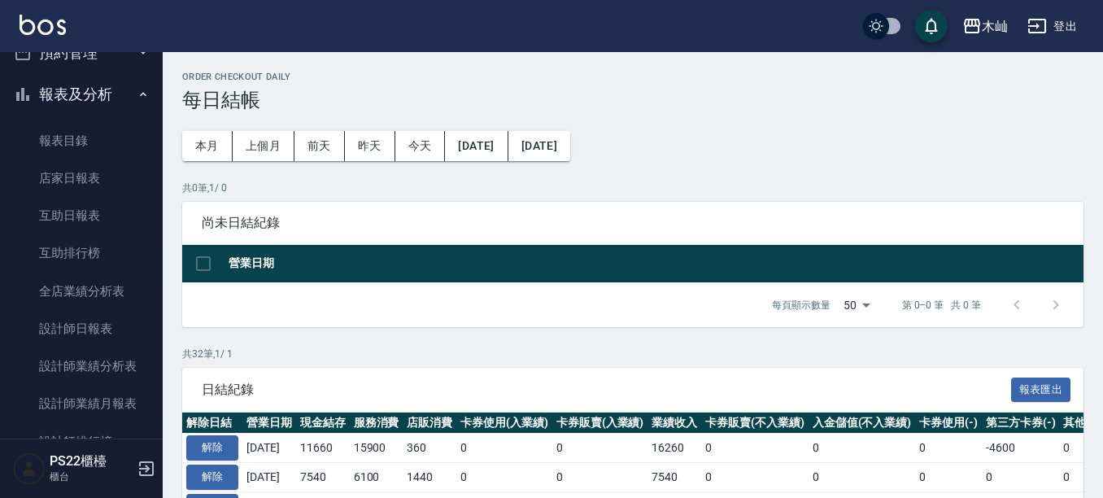
scroll to position [407, 0]
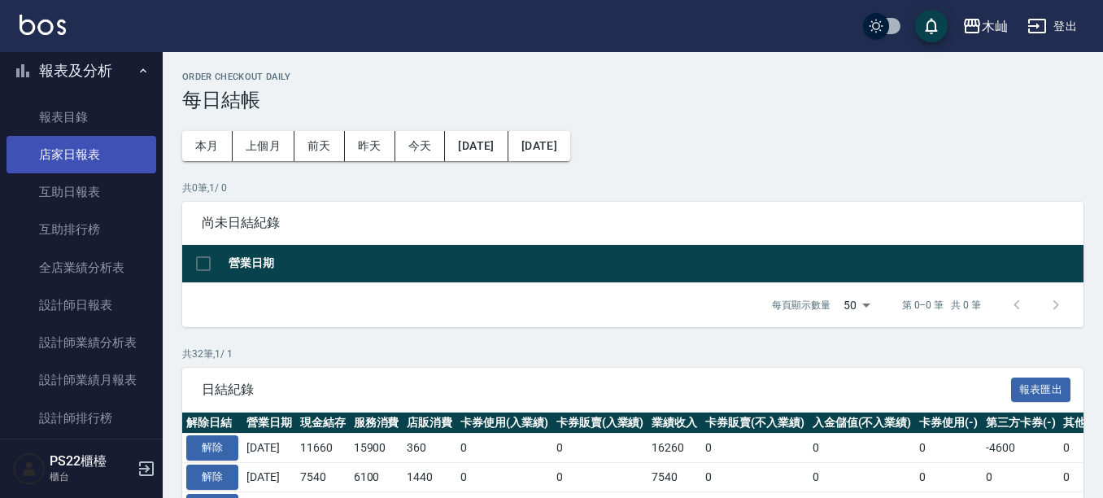
click at [111, 161] on link "店家日報表" at bounding box center [82, 154] width 150 height 37
